Goal: Task Accomplishment & Management: Use online tool/utility

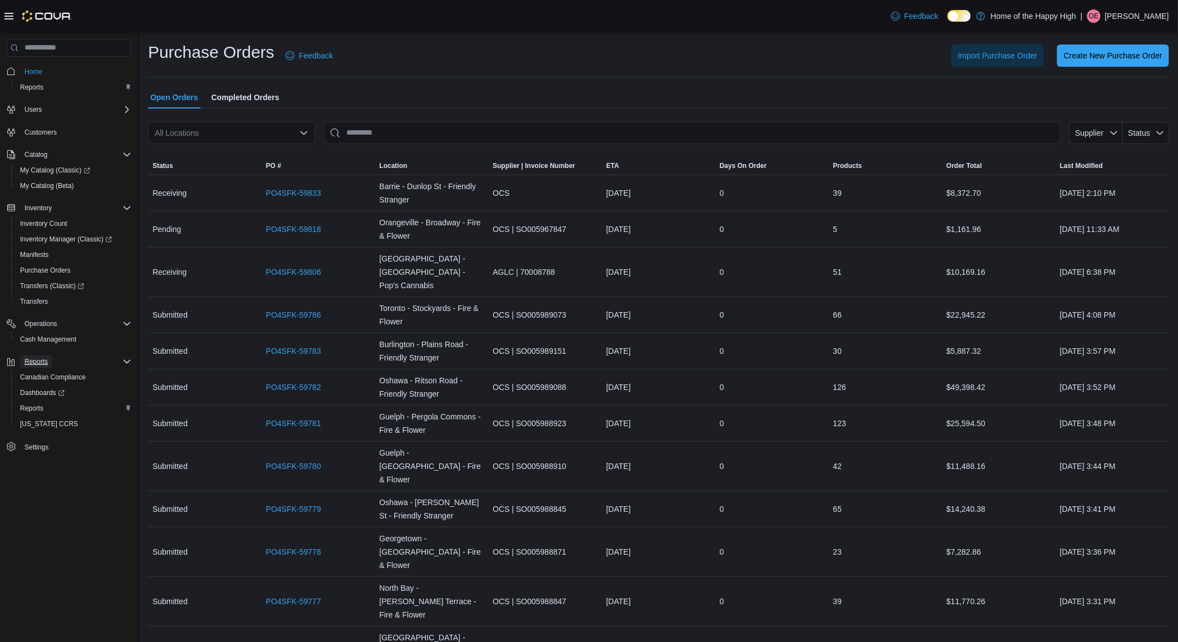
click at [28, 357] on span "Reports" at bounding box center [35, 361] width 23 height 9
click at [34, 404] on span "Reports" at bounding box center [31, 408] width 23 height 9
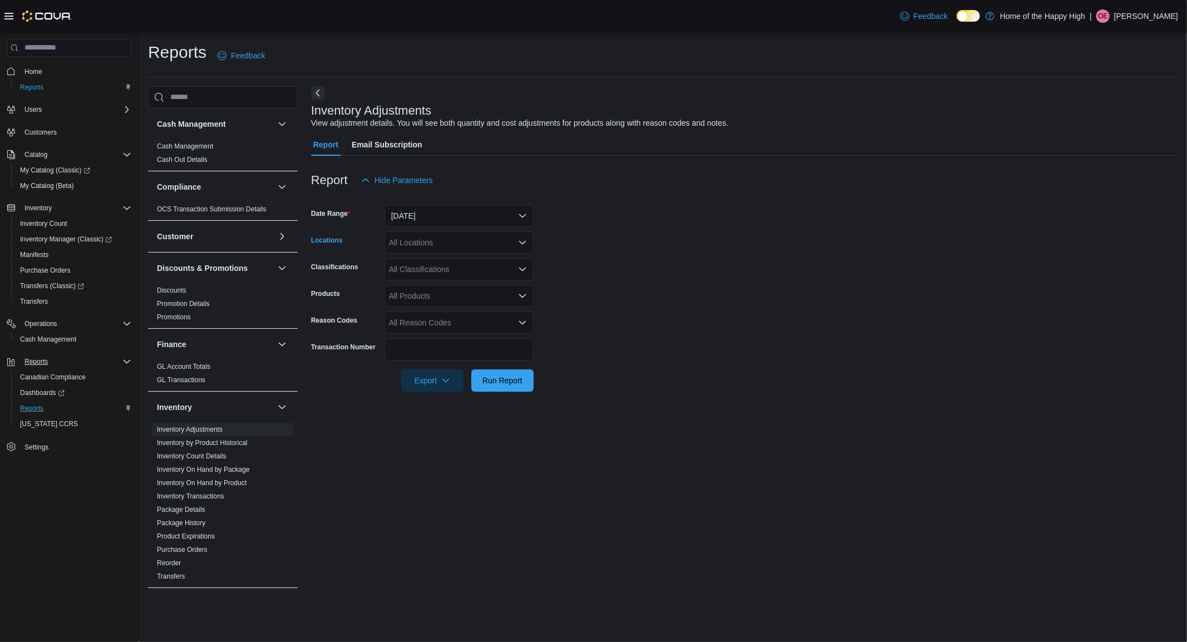
click at [433, 239] on div "All Locations" at bounding box center [459, 243] width 149 height 22
type input "****"
click at [502, 258] on span "Toronto - Church St - Friendly Stranger" at bounding box center [498, 261] width 134 height 11
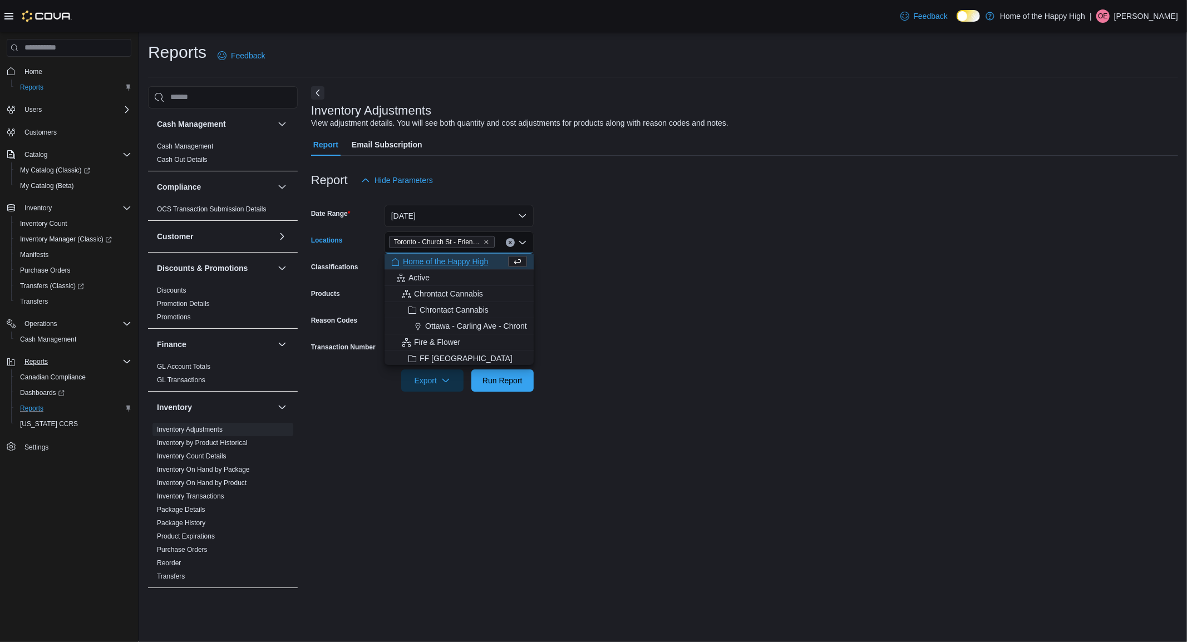
click at [608, 279] on form "Date Range [DATE] Locations [GEOGRAPHIC_DATA] - Church St - Friendly Stranger C…" at bounding box center [744, 291] width 867 height 200
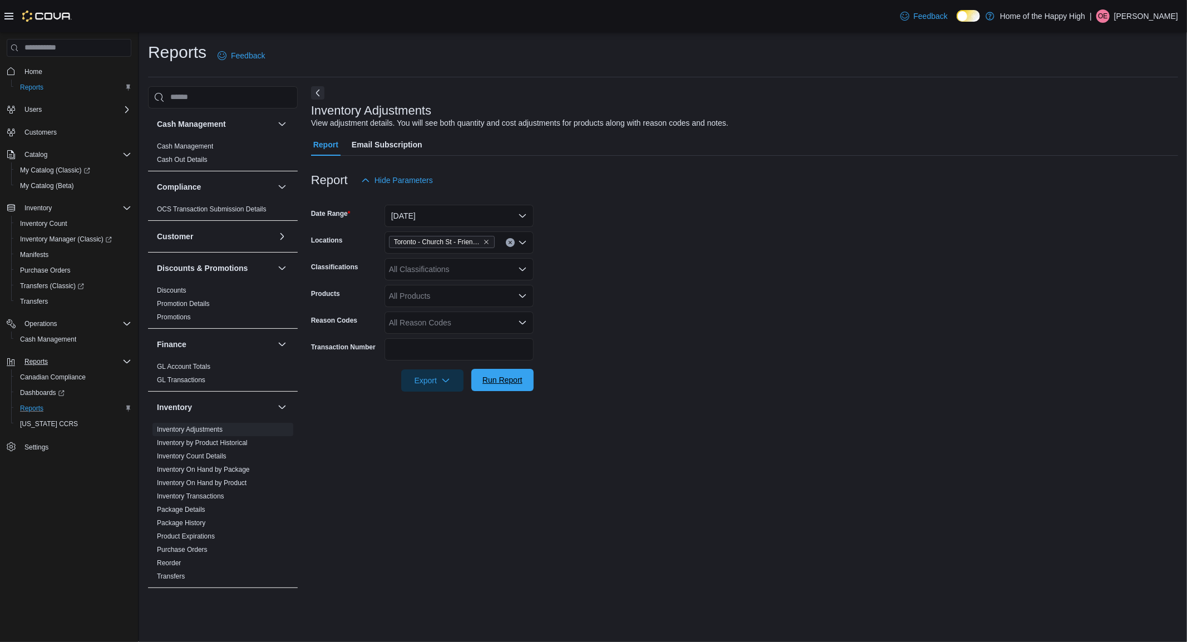
click at [508, 381] on span "Run Report" at bounding box center [503, 380] width 40 height 11
